Goal: Information Seeking & Learning: Learn about a topic

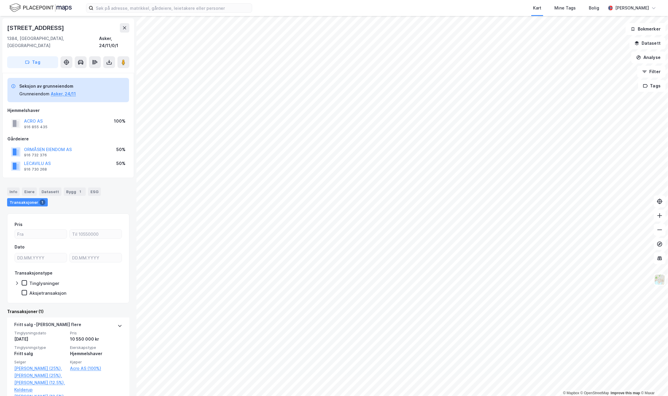
scroll to position [43, 0]
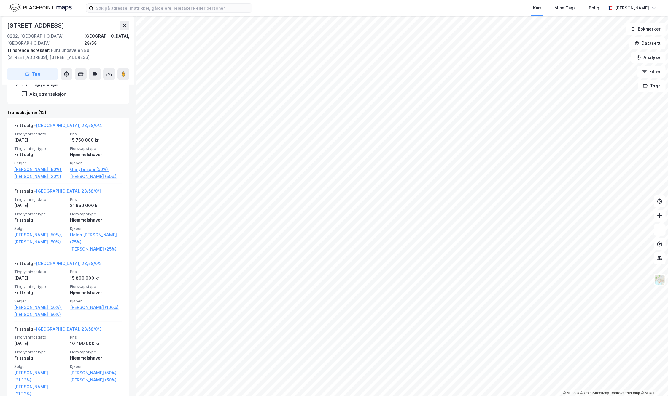
scroll to position [149, 0]
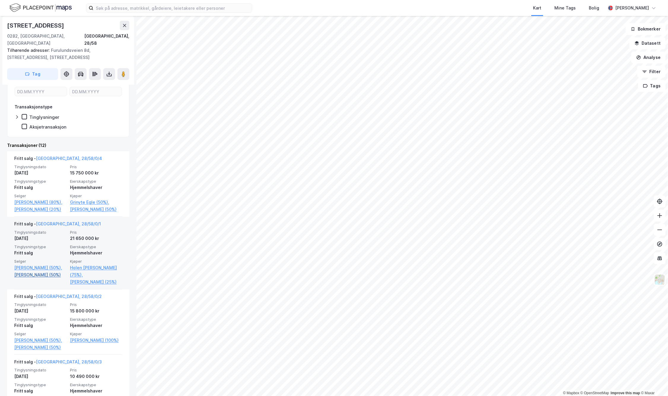
click at [34, 272] on link "[PERSON_NAME] (50%)" at bounding box center [40, 275] width 52 height 7
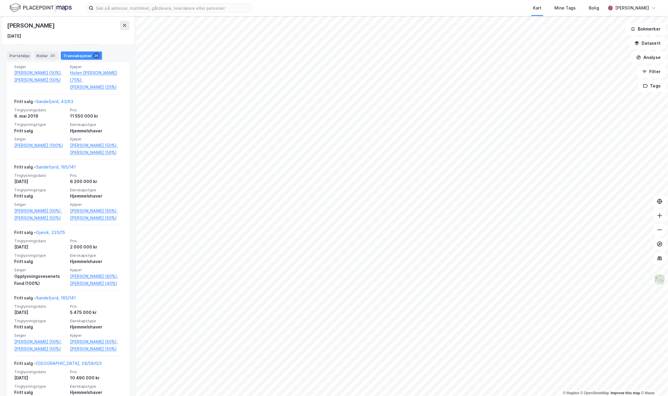
scroll to position [532, 0]
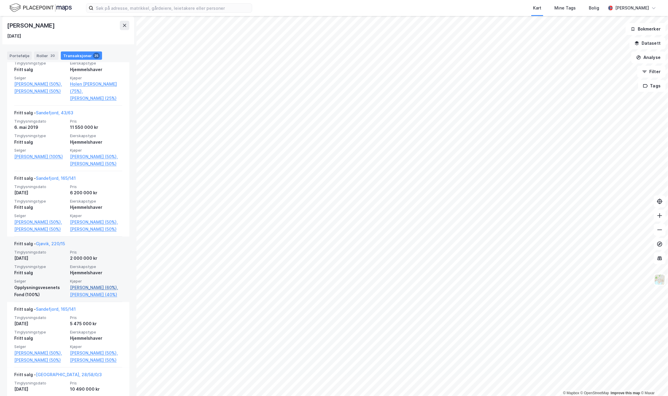
click at [87, 291] on link "[PERSON_NAME] (60%)," at bounding box center [96, 287] width 52 height 7
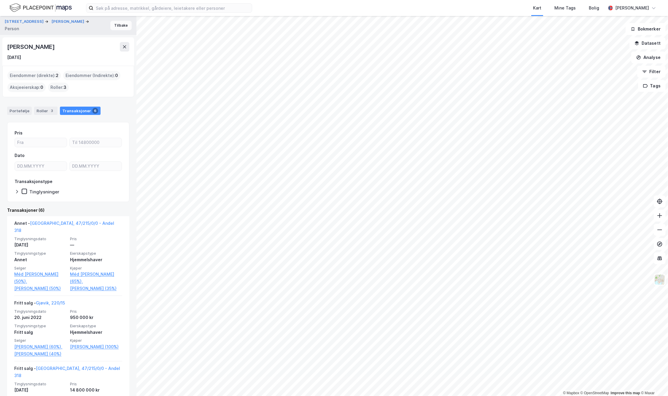
click at [114, 22] on button "Tilbake" at bounding box center [120, 25] width 21 height 9
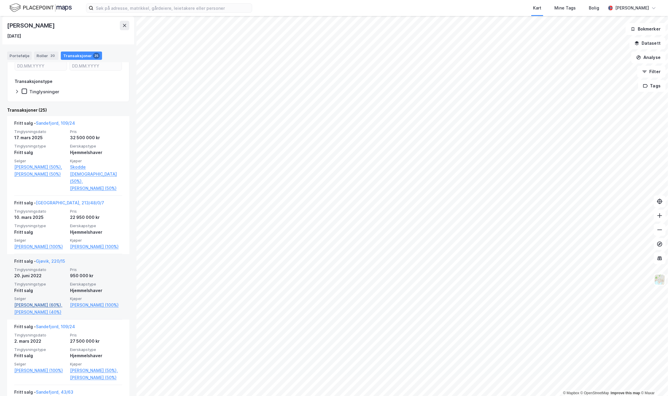
scroll to position [99, 0]
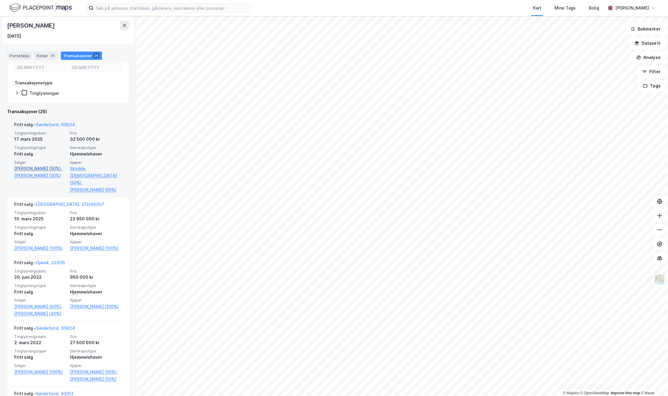
click at [50, 165] on link "[PERSON_NAME] (50%)," at bounding box center [40, 168] width 52 height 7
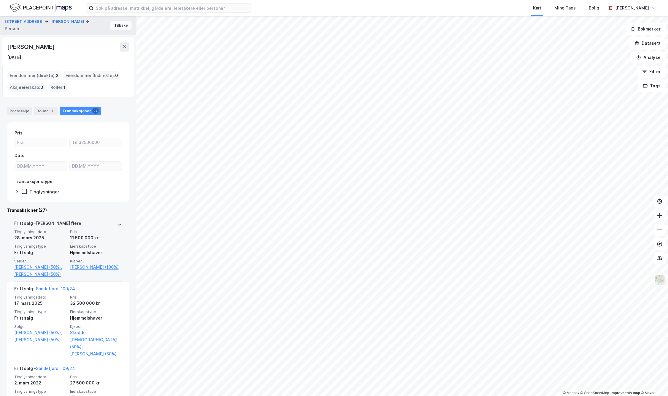
click at [114, 24] on button "Tilbake" at bounding box center [120, 25] width 21 height 9
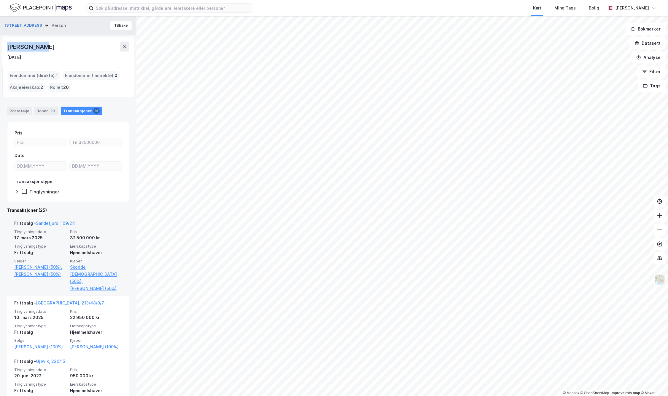
drag, startPoint x: 8, startPoint y: 46, endPoint x: 43, endPoint y: 51, distance: 35.1
click at [43, 51] on div "[PERSON_NAME]" at bounding box center [68, 46] width 122 height 9
copy div "[PERSON_NAME]"
click at [111, 22] on button "Tilbake" at bounding box center [120, 25] width 21 height 9
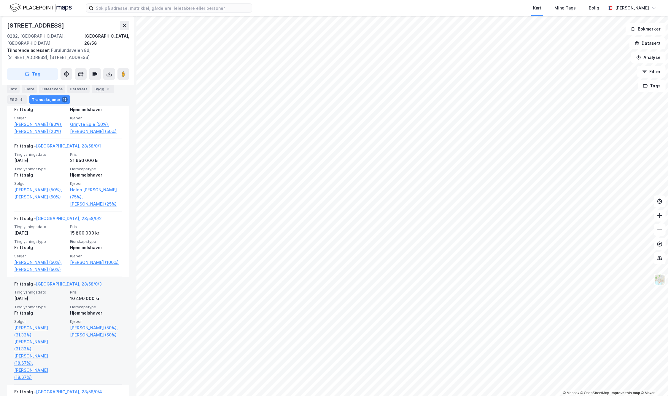
scroll to position [230, 0]
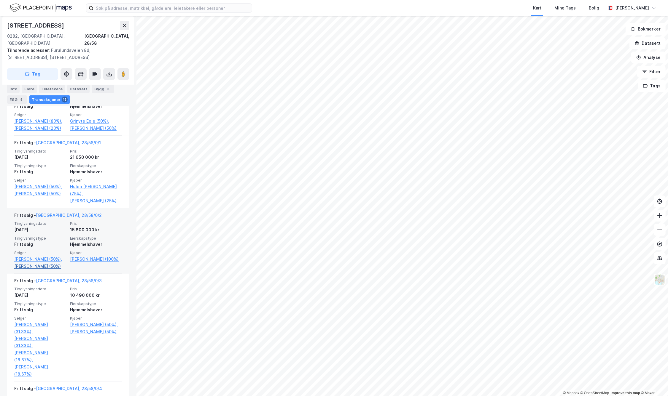
click at [44, 270] on link "[PERSON_NAME] (50%)" at bounding box center [40, 266] width 52 height 7
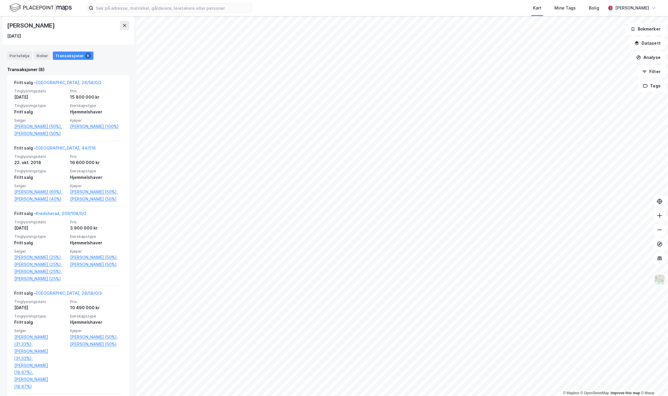
scroll to position [135, 0]
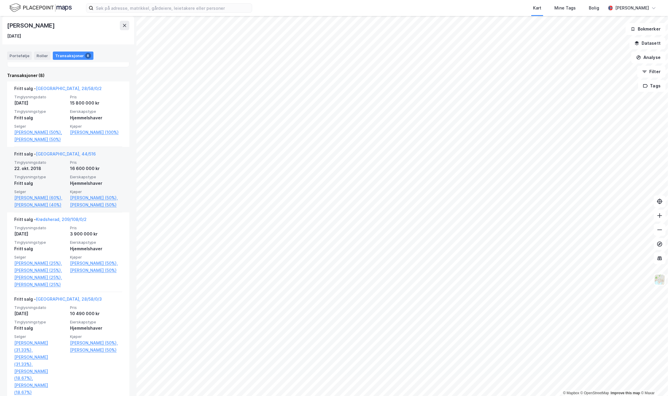
click at [55, 158] on div "Fritt salg - [GEOGRAPHIC_DATA], 44/516" at bounding box center [55, 155] width 82 height 9
click at [55, 157] on link "[GEOGRAPHIC_DATA], 44/516" at bounding box center [66, 153] width 60 height 5
